Goal: Task Accomplishment & Management: Use online tool/utility

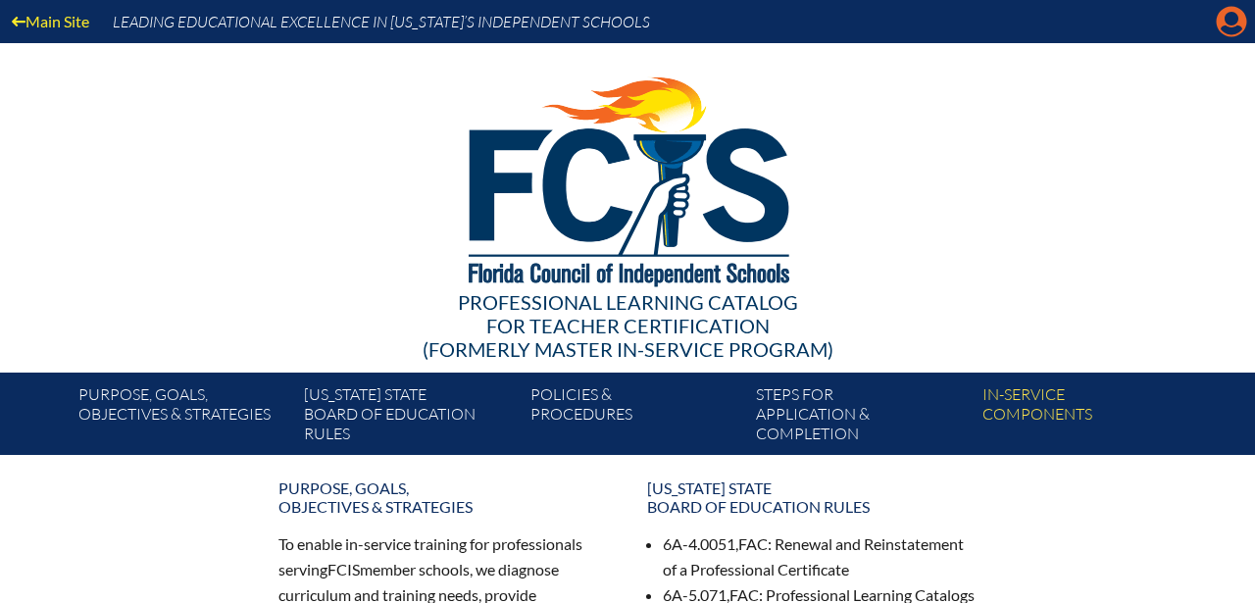
click at [1226, 21] on icon "Manage account" at bounding box center [1231, 21] width 31 height 31
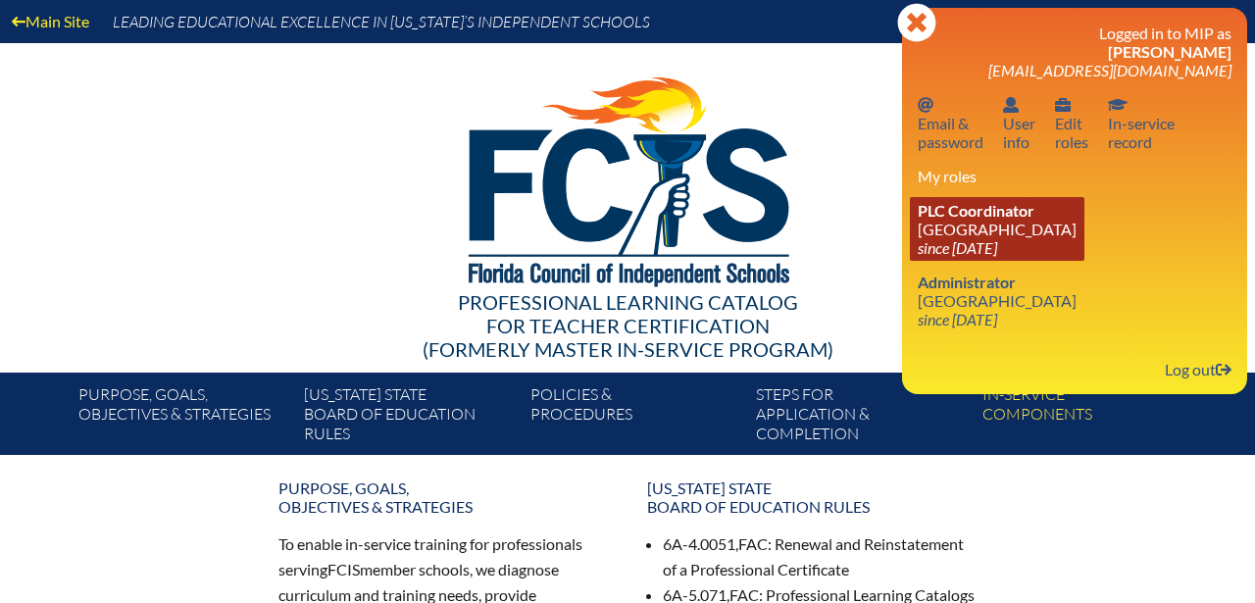
click at [945, 229] on link "PLC Coordinator [GEOGRAPHIC_DATA] since [DATE]" at bounding box center [997, 229] width 175 height 64
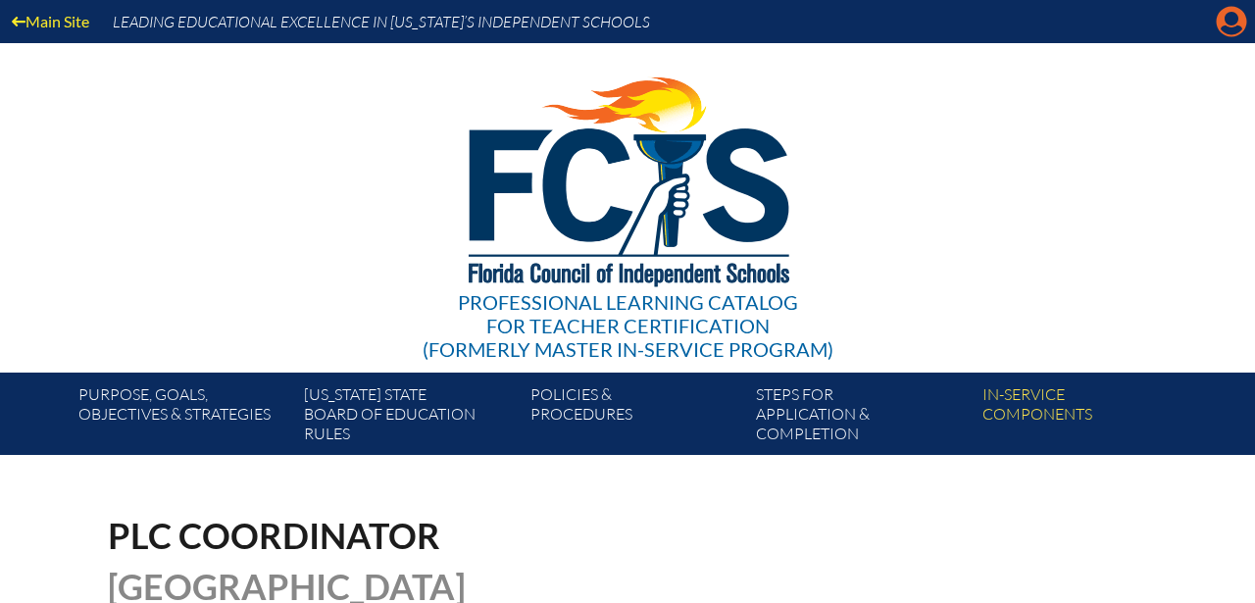
click at [1228, 25] on icon at bounding box center [1232, 22] width 30 height 30
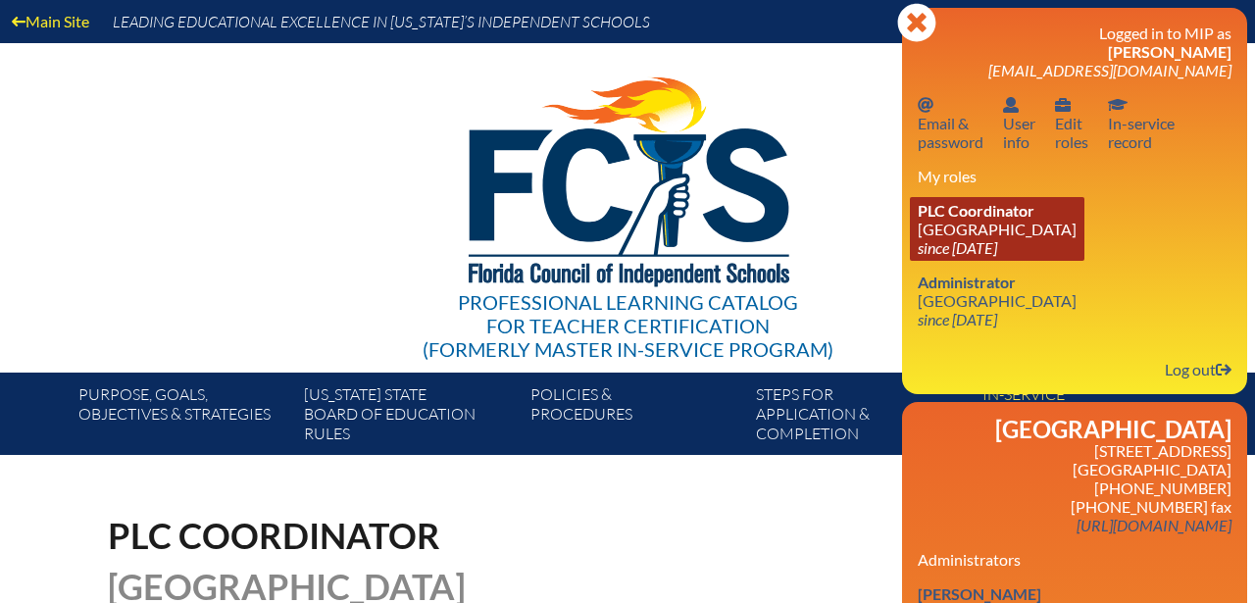
click at [945, 235] on link "PLC Coordinator [GEOGRAPHIC_DATA] since [DATE]" at bounding box center [997, 229] width 175 height 64
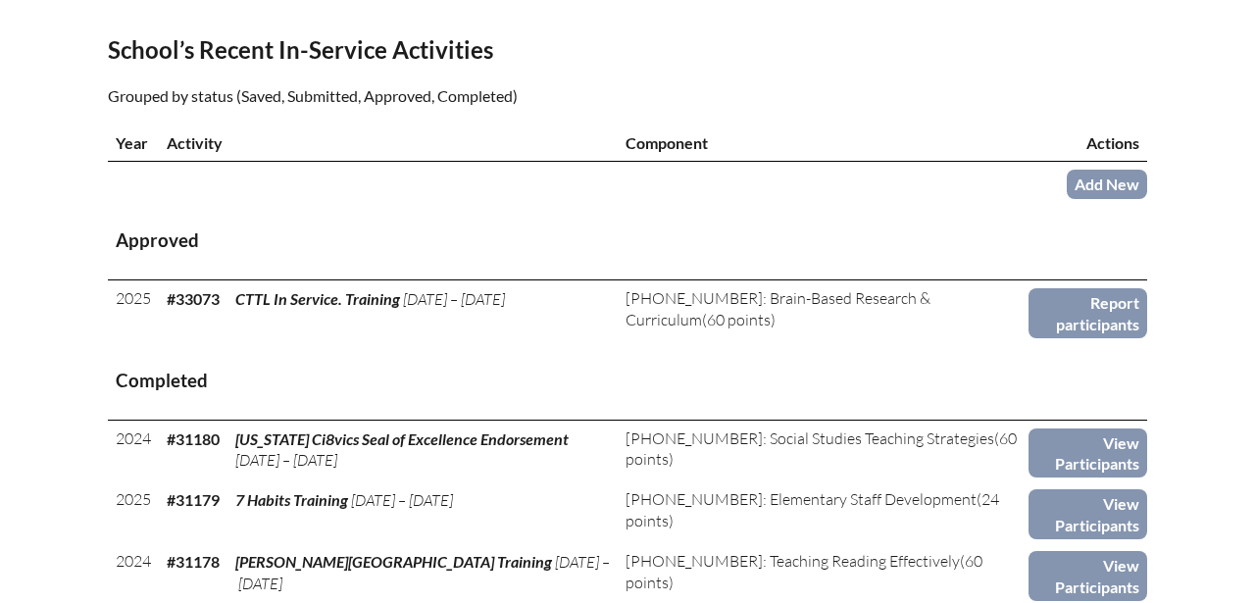
scroll to position [633, 0]
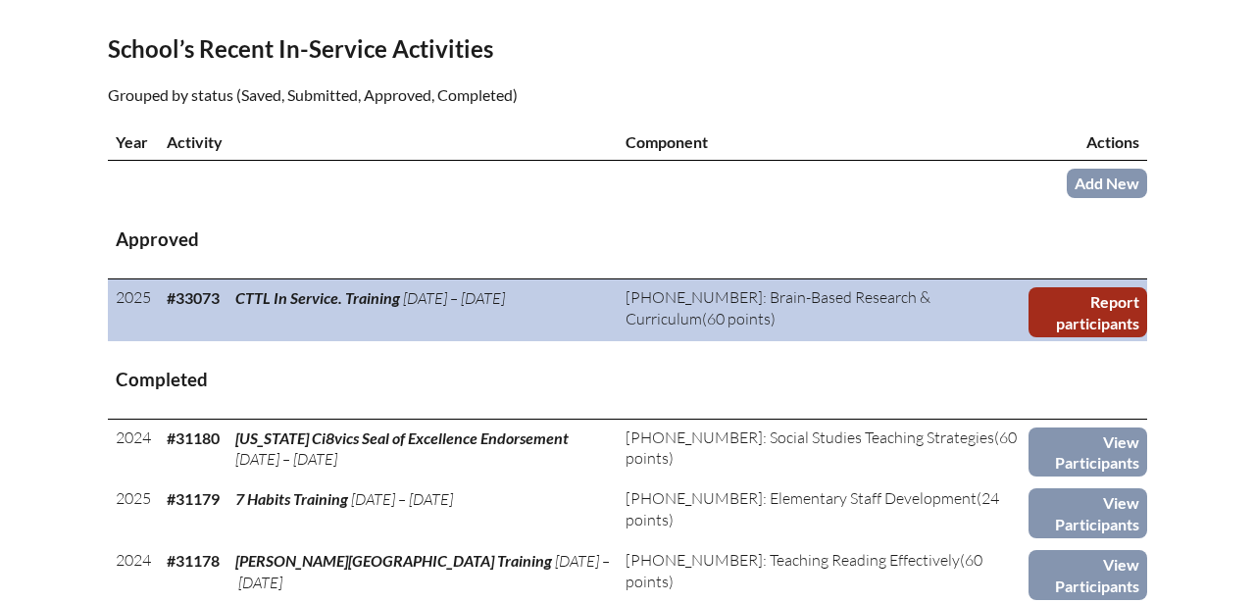
click at [1069, 305] on link "Report participants" at bounding box center [1088, 312] width 119 height 50
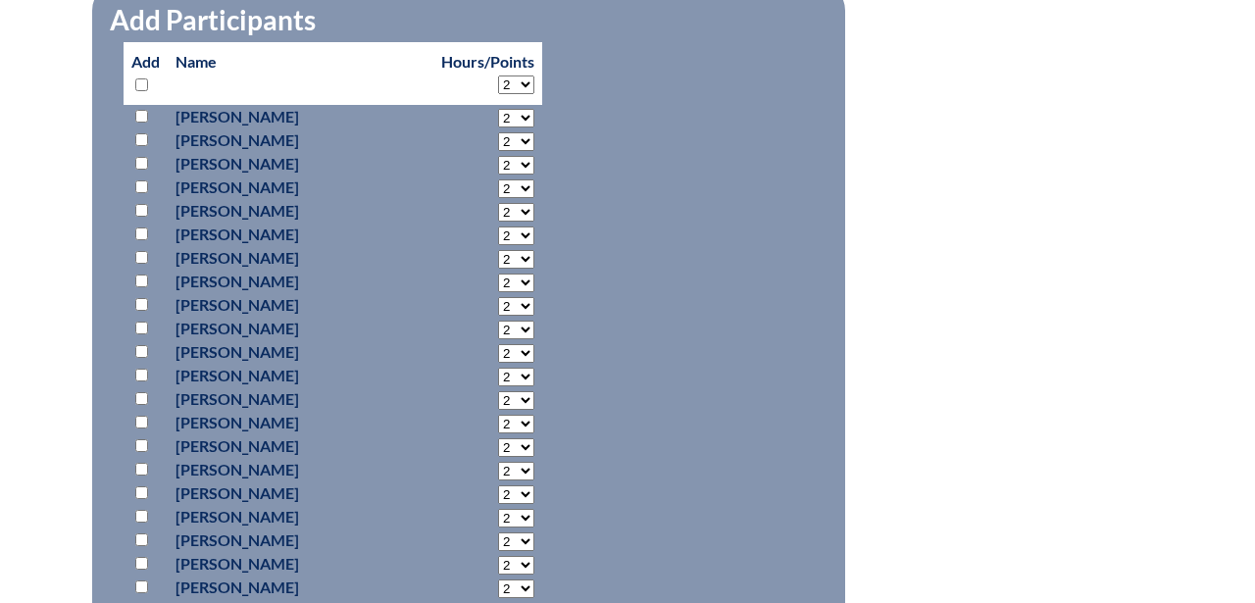
scroll to position [961, 0]
